Goal: Task Accomplishment & Management: Manage account settings

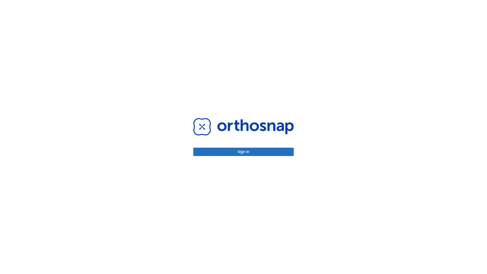
click at [243, 152] on button "Sign in" at bounding box center [243, 152] width 100 height 8
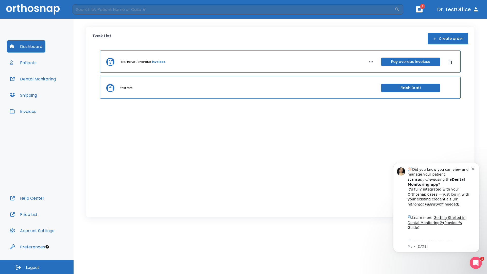
click at [37, 267] on span "Logout" at bounding box center [32, 268] width 13 height 6
